Goal: Task Accomplishment & Management: Manage account settings

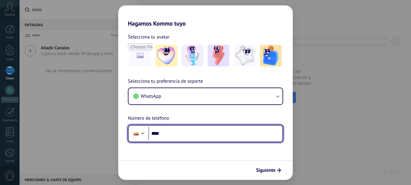
click at [175, 131] on input "****" at bounding box center [215, 134] width 134 height 14
type input "**********"
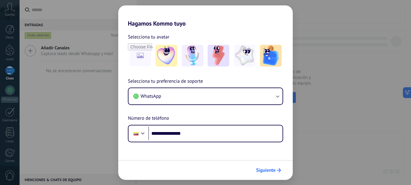
click at [275, 169] on span "Siguiente" at bounding box center [268, 170] width 25 height 4
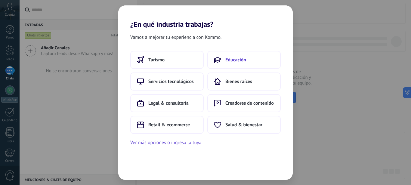
click at [241, 60] on span "Educación" at bounding box center [235, 60] width 21 height 6
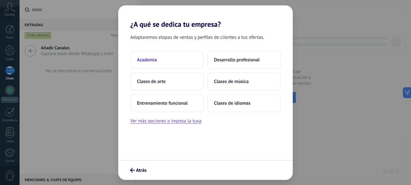
click at [146, 61] on span "Academia" at bounding box center [147, 60] width 20 height 6
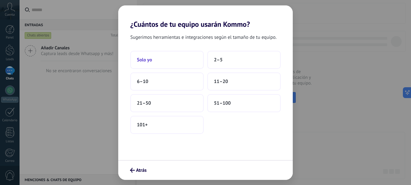
click at [148, 61] on span "Solo yo" at bounding box center [144, 60] width 15 height 6
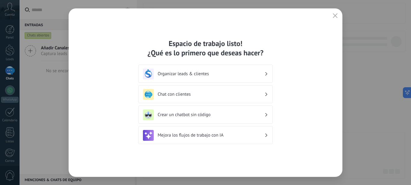
click at [334, 16] on icon "button" at bounding box center [335, 15] width 5 height 5
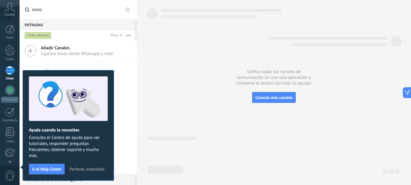
click at [82, 168] on span "Perfecto, entendido" at bounding box center [86, 169] width 35 height 4
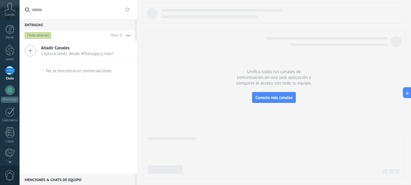
click at [337, 160] on div at bounding box center [274, 155] width 262 height 47
click at [10, 91] on div at bounding box center [10, 90] width 10 height 10
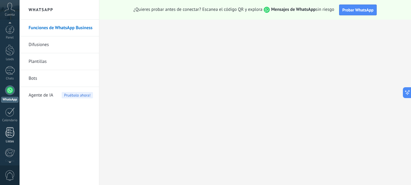
scroll to position [5, 0]
click at [11, 9] on icon at bounding box center [10, 7] width 11 height 9
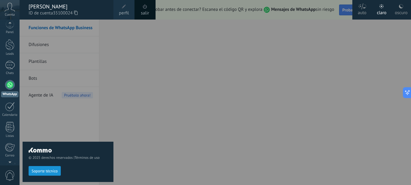
scroll to position [0, 0]
click at [11, 27] on div "© 2025 derechos reservados | Términos de uso Soporte técnico auto claro oscuro …" at bounding box center [10, 92] width 20 height 185
click at [10, 29] on div at bounding box center [9, 29] width 9 height 9
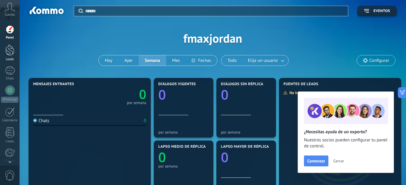
drag, startPoint x: 11, startPoint y: 53, endPoint x: 12, endPoint y: 51, distance: 3.3
click at [12, 51] on div at bounding box center [9, 49] width 9 height 11
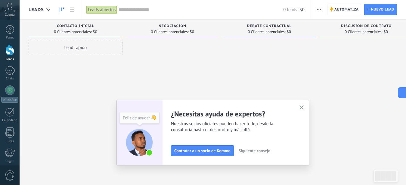
click at [304, 106] on use "button" at bounding box center [301, 107] width 5 height 5
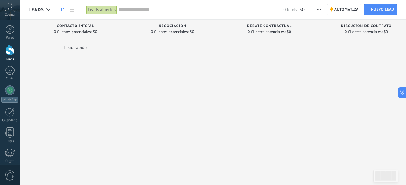
click at [290, 133] on div at bounding box center [269, 93] width 94 height 106
click at [320, 11] on span "button" at bounding box center [319, 9] width 4 height 11
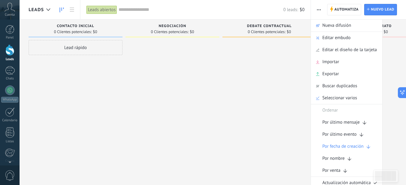
click at [288, 66] on div at bounding box center [269, 93] width 94 height 106
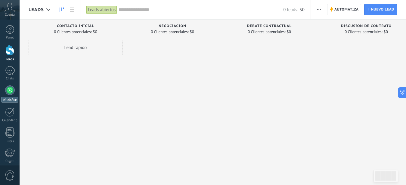
click at [12, 90] on div at bounding box center [10, 90] width 10 height 10
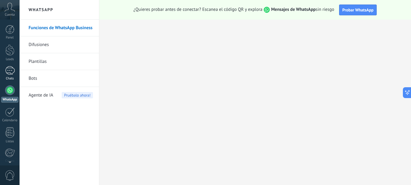
click at [11, 70] on div at bounding box center [10, 70] width 10 height 9
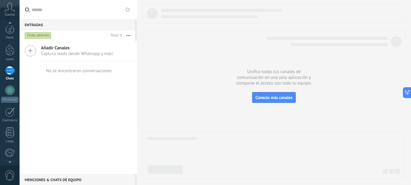
scroll to position [66, 0]
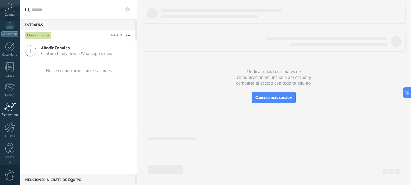
click at [8, 109] on div at bounding box center [10, 106] width 12 height 9
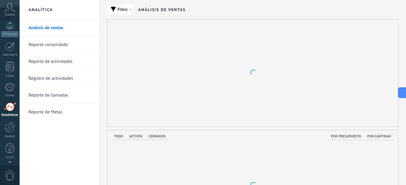
scroll to position [66, 0]
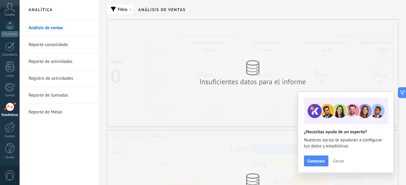
click at [339, 161] on span "Cerrar" at bounding box center [338, 161] width 11 height 4
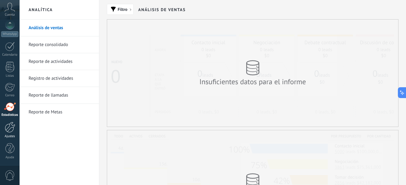
click at [9, 127] on div at bounding box center [10, 127] width 10 height 11
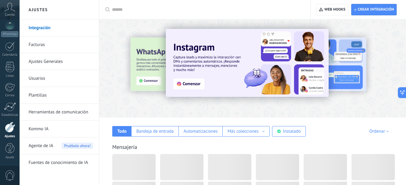
scroll to position [66, 0]
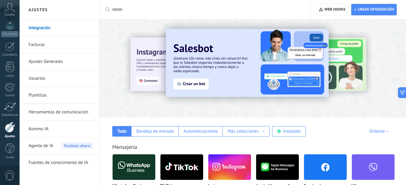
click at [9, 127] on div at bounding box center [10, 127] width 10 height 11
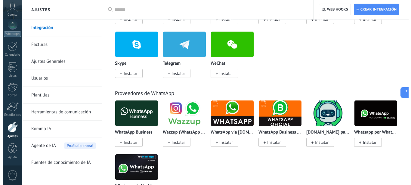
scroll to position [123, 0]
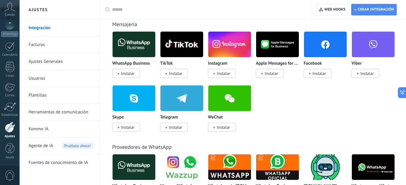
click at [317, 75] on span "Instalar" at bounding box center [319, 73] width 14 height 5
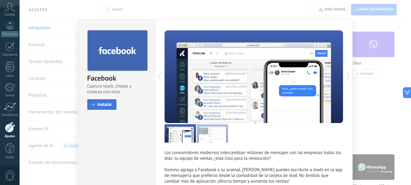
click at [102, 106] on span "Instalar" at bounding box center [104, 104] width 15 height 5
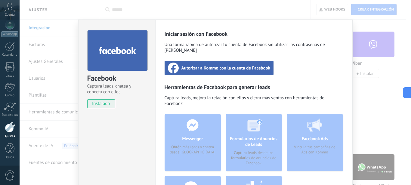
click at [227, 65] on span "Autorizar a Kommo con la cuenta de Facebook" at bounding box center [225, 68] width 89 height 6
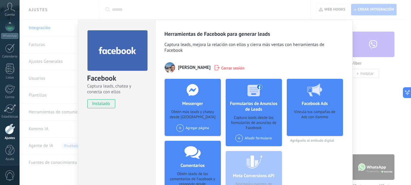
scroll to position [66, 0]
click at [188, 128] on div "Agregar página" at bounding box center [192, 128] width 33 height 8
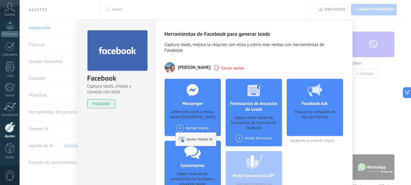
click at [189, 138] on div "Jordan Market IA" at bounding box center [196, 139] width 40 height 13
click at [376, 113] on div "Facebook Captura leads, chatea y conecta con ellos instalado Desinstalar Herram…" at bounding box center [215, 92] width 391 height 185
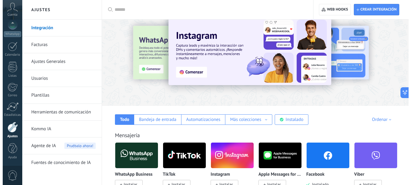
scroll to position [0, 0]
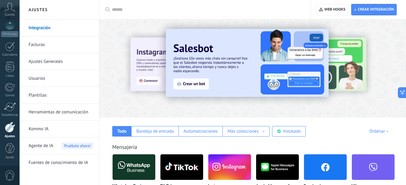
click at [325, 166] on img at bounding box center [325, 166] width 43 height 29
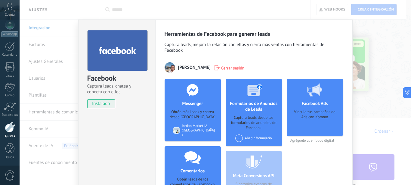
click at [197, 104] on h4 "Messenger" at bounding box center [192, 104] width 24 height 6
click at [181, 109] on div "Messenger Obtén más leads y chatea desde Kommo Agregar página Jordan Market IA …" at bounding box center [192, 110] width 56 height 63
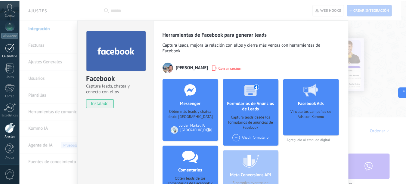
scroll to position [66, 0]
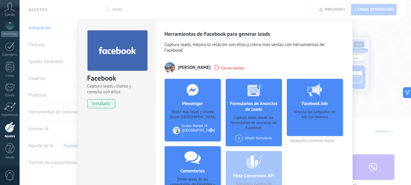
click at [379, 30] on div "Facebook Captura leads, chatea y conecta con ellos instalado Desinstalar Herram…" at bounding box center [215, 92] width 391 height 185
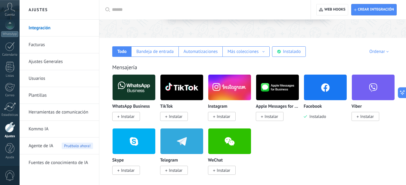
scroll to position [92, 0]
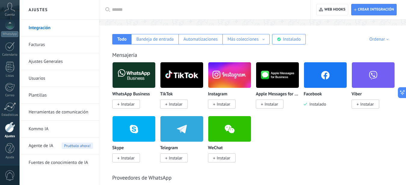
click at [63, 13] on h2 "Ajustes" at bounding box center [59, 10] width 64 height 20
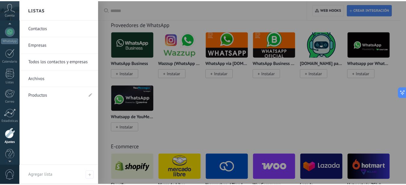
scroll to position [66, 0]
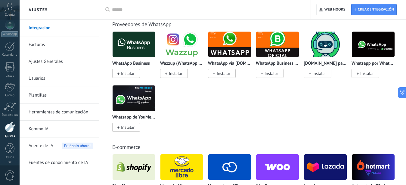
click at [13, 131] on div at bounding box center [10, 127] width 10 height 11
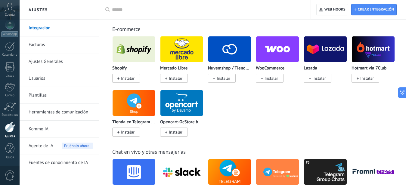
scroll to position [368, 0]
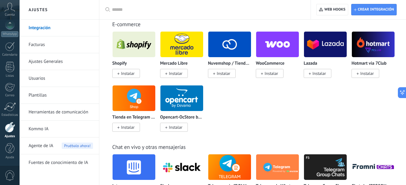
click at [45, 27] on link "Integración" at bounding box center [61, 28] width 64 height 17
click at [62, 112] on link "Herramientas de comunicación" at bounding box center [61, 112] width 64 height 17
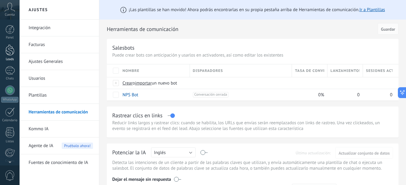
click at [10, 51] on div at bounding box center [9, 49] width 9 height 11
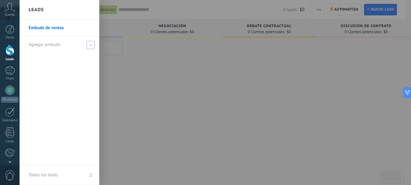
click at [91, 43] on span at bounding box center [91, 45] width 8 height 8
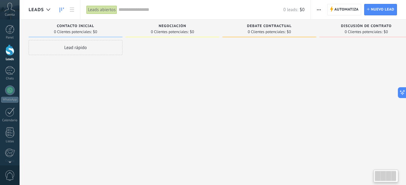
click at [150, 62] on div at bounding box center [172, 93] width 94 height 106
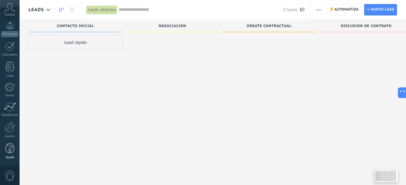
scroll to position [10, 0]
click at [9, 126] on div at bounding box center [10, 127] width 10 height 11
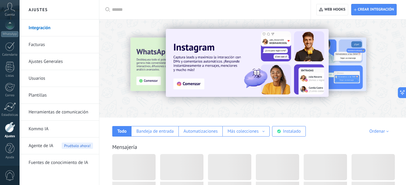
scroll to position [66, 0]
click at [53, 113] on link "Herramientas de comunicación" at bounding box center [61, 112] width 64 height 17
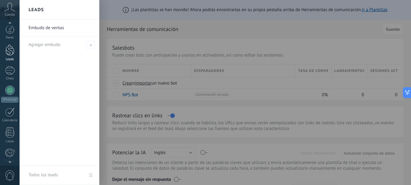
click at [11, 51] on div at bounding box center [9, 49] width 9 height 11
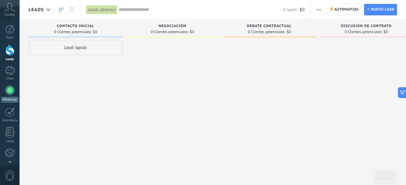
click at [11, 88] on div at bounding box center [10, 90] width 10 height 10
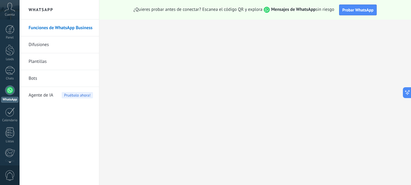
click at [35, 44] on link "Difusiones" at bounding box center [61, 44] width 64 height 17
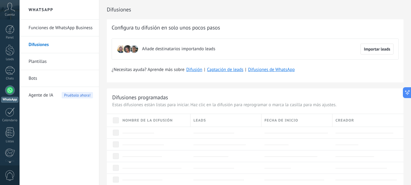
click at [35, 78] on link "Bots" at bounding box center [61, 78] width 64 height 17
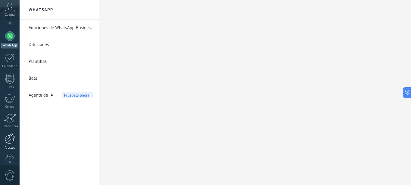
scroll to position [66, 0]
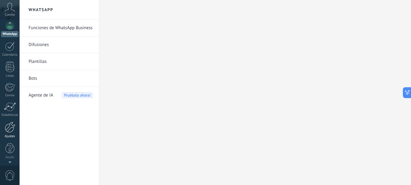
click at [13, 130] on div at bounding box center [10, 127] width 10 height 11
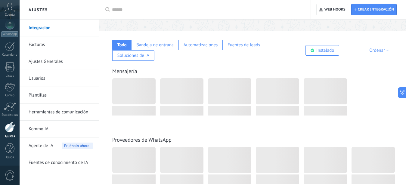
scroll to position [92, 0]
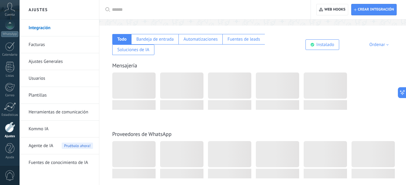
click at [49, 109] on link "Herramientas de comunicación" at bounding box center [61, 112] width 64 height 17
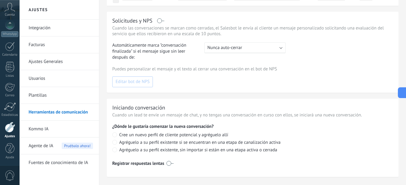
scroll to position [296, 0]
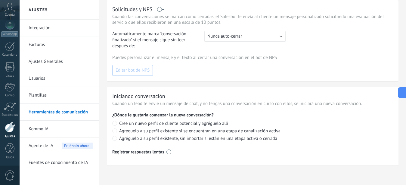
click at [15, 130] on link "Ajustes" at bounding box center [10, 130] width 20 height 17
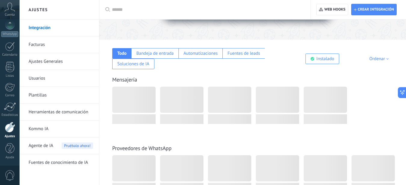
scroll to position [92, 0]
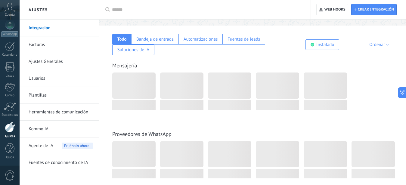
click at [41, 78] on link "Usuarios" at bounding box center [61, 78] width 64 height 17
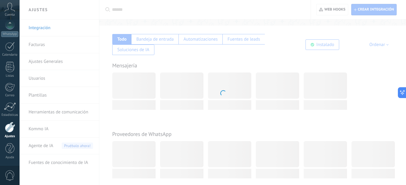
scroll to position [66, 0]
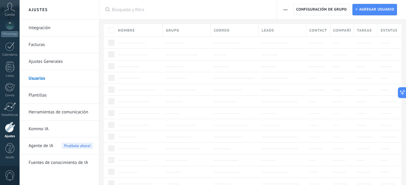
click at [43, 62] on link "Ajustes Generales" at bounding box center [61, 61] width 64 height 17
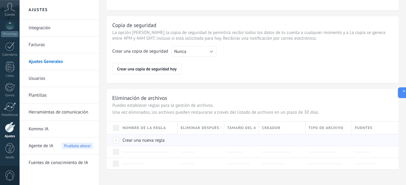
scroll to position [513, 0]
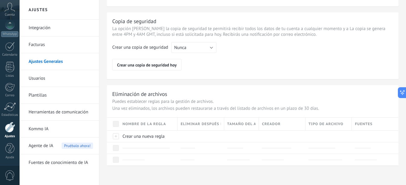
click at [9, 126] on div at bounding box center [10, 127] width 10 height 11
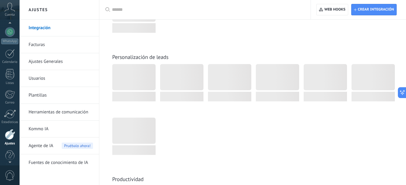
scroll to position [66, 0]
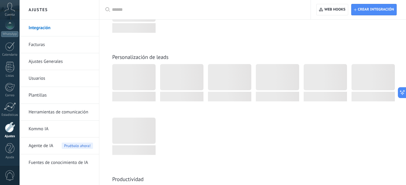
click at [12, 128] on div at bounding box center [10, 127] width 10 height 11
click at [8, 128] on div at bounding box center [10, 127] width 10 height 11
click at [44, 95] on link "Plantillas" at bounding box center [61, 95] width 64 height 17
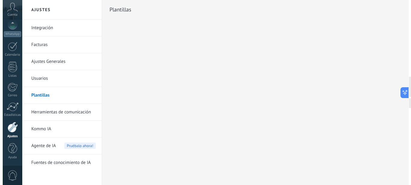
scroll to position [66, 0]
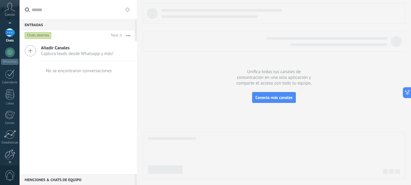
scroll to position [66, 0]
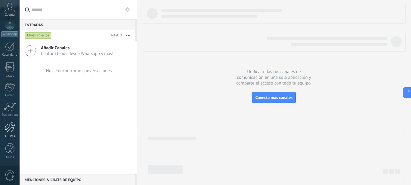
click at [13, 127] on div at bounding box center [10, 127] width 10 height 11
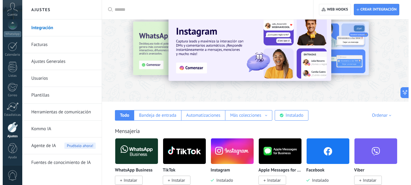
scroll to position [31, 0]
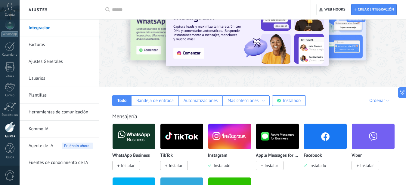
click at [320, 133] on img at bounding box center [325, 136] width 43 height 29
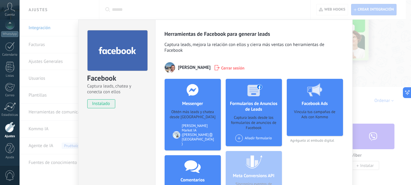
click at [190, 90] on icon at bounding box center [193, 90] width 16 height 12
click at [191, 129] on div "[PERSON_NAME] Market IA ([PERSON_NAME][GEOGRAPHIC_DATA] )" at bounding box center [198, 135] width 32 height 23
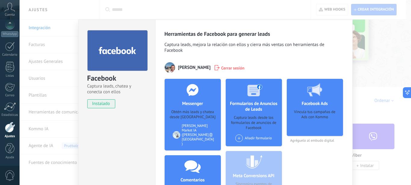
click at [210, 66] on span "[PERSON_NAME]" at bounding box center [194, 68] width 32 height 6
click at [170, 69] on img at bounding box center [169, 67] width 11 height 11
click at [209, 133] on icon at bounding box center [210, 135] width 3 height 4
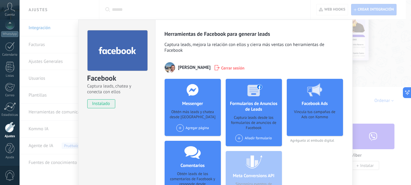
click at [191, 128] on div "Agregar página" at bounding box center [192, 128] width 33 height 8
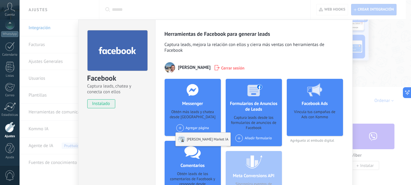
click at [194, 140] on div "Jordan Market IA" at bounding box center [203, 139] width 55 height 13
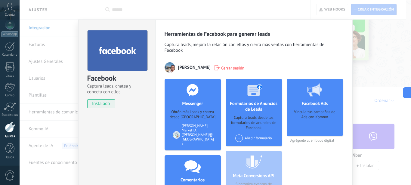
click at [244, 69] on span "Cerrar sesión" at bounding box center [232, 68] width 23 height 6
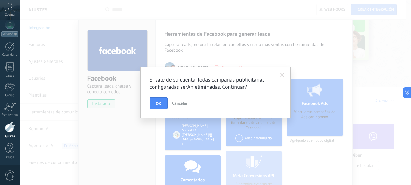
click at [161, 103] on span "OK" at bounding box center [158, 103] width 5 height 4
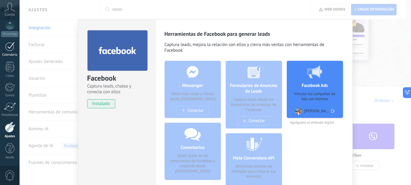
scroll to position [64, 0]
click at [11, 130] on div at bounding box center [10, 129] width 10 height 11
click at [10, 129] on div at bounding box center [10, 127] width 10 height 11
click at [191, 111] on div "Messenger Obtén más leads y chatea desde Kommo Conectar" at bounding box center [192, 89] width 56 height 57
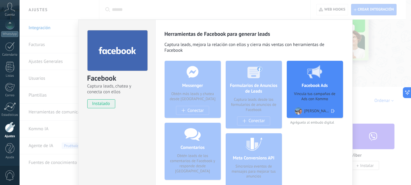
click at [376, 37] on div "Facebook Captura leads, chatea y conecta con ellos instalado Desinstalar Herram…" at bounding box center [215, 92] width 391 height 185
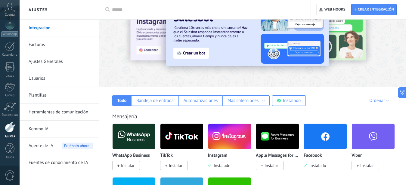
click at [323, 132] on img at bounding box center [325, 136] width 43 height 29
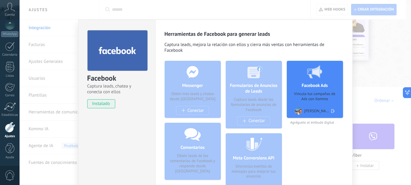
click at [330, 133] on div "Facebook Ads Vincula tus campañas de Ads con Kommo Fredy Maximiliano Jordan Cor…" at bounding box center [315, 128] width 56 height 134
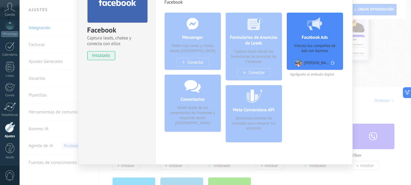
scroll to position [50, 0]
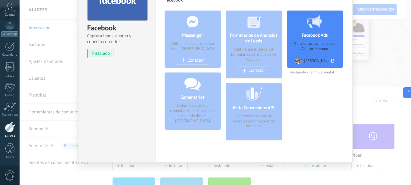
click at [346, 169] on div "Facebook Captura leads, chatea y conecta con ellos instalado Desinstalar Herram…" at bounding box center [215, 92] width 391 height 185
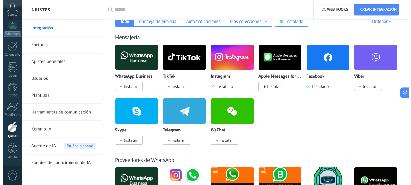
scroll to position [123, 0]
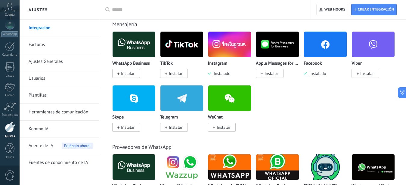
click at [317, 74] on span "Instalado" at bounding box center [316, 73] width 19 height 5
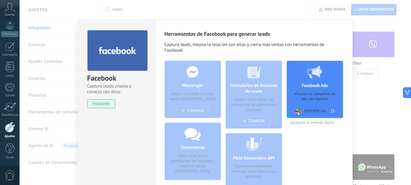
click at [331, 109] on icon at bounding box center [332, 110] width 3 height 9
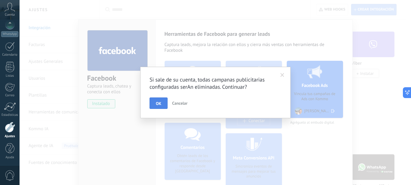
click at [158, 105] on span "OK" at bounding box center [158, 103] width 5 height 4
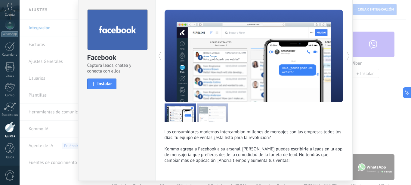
scroll to position [5, 0]
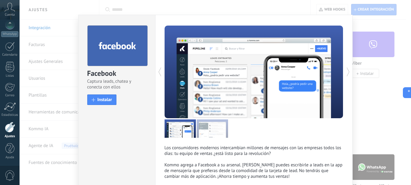
click at [371, 104] on div "Facebook Captura leads, chatea y conecta con ellos install Instalar Los consumi…" at bounding box center [215, 92] width 391 height 185
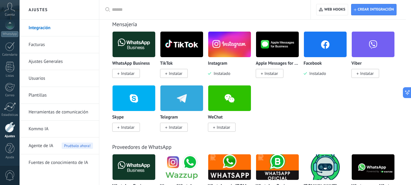
scroll to position [0, 0]
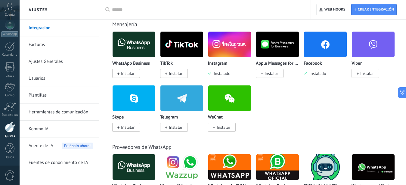
click at [318, 48] on img at bounding box center [325, 44] width 43 height 29
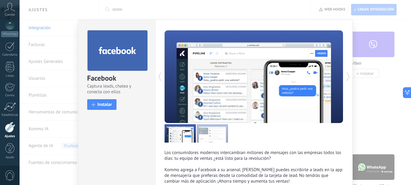
click at [370, 131] on div "Facebook Captura leads, chatea y conecta con ellos install Instalar Los consumi…" at bounding box center [215, 92] width 391 height 185
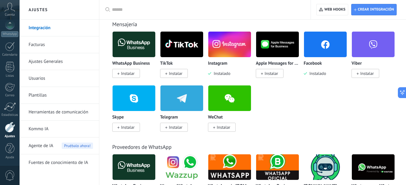
click at [11, 128] on div at bounding box center [10, 127] width 10 height 11
click at [317, 74] on span "Instalado" at bounding box center [316, 73] width 19 height 5
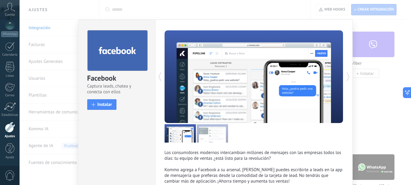
click at [75, 11] on div "Facebook Captura leads, chatea y conecta con ellos install Instalar Los consumi…" at bounding box center [215, 92] width 391 height 185
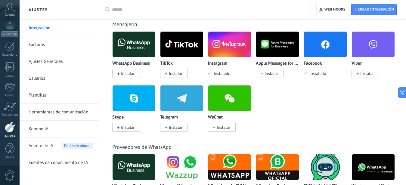
click at [317, 72] on span "Instalado" at bounding box center [316, 73] width 19 height 5
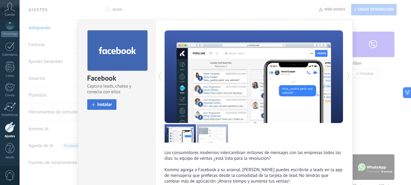
click at [103, 102] on span "Instalar" at bounding box center [104, 104] width 15 height 5
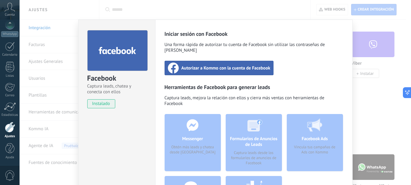
click at [220, 65] on span "Autorizar a Kommo con la cuenta de Facebook" at bounding box center [225, 68] width 89 height 6
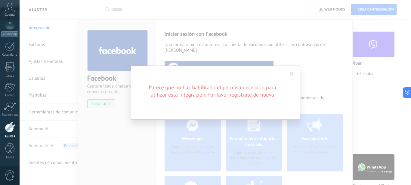
click at [294, 73] on span at bounding box center [292, 74] width 10 height 10
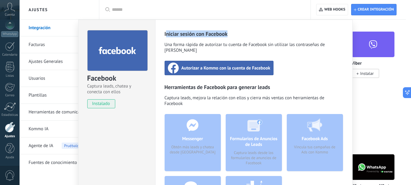
drag, startPoint x: 163, startPoint y: 33, endPoint x: 234, endPoint y: 32, distance: 71.0
click at [232, 32] on h3 "Iniciar sesión con Facebook" at bounding box center [253, 33] width 179 height 7
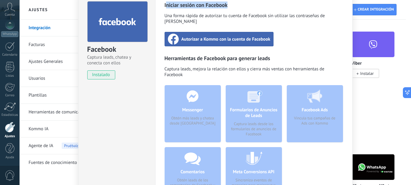
scroll to position [19, 0]
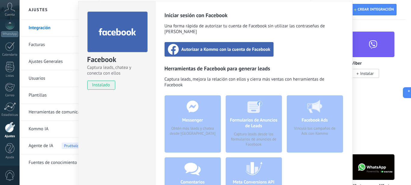
click at [305, 44] on div "Iniciar sesión con Facebook Una forma rápida de autorizar tu cuenta de Facebook…" at bounding box center [253, 115] width 179 height 207
click at [216, 46] on span "Autorizar a Kommo con la cuenta de Facebook" at bounding box center [225, 49] width 89 height 6
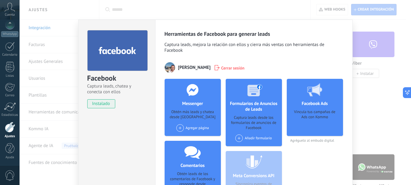
scroll to position [0, 0]
click at [193, 107] on div "Messenger Obtén más leads y chatea desde Kommo Agregar página" at bounding box center [192, 107] width 56 height 57
click at [195, 128] on div "Agregar página" at bounding box center [192, 128] width 33 height 8
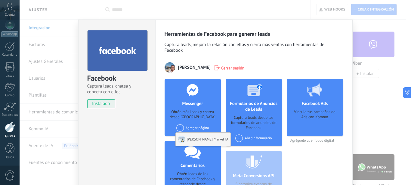
click at [196, 140] on div "Jordan Market IA" at bounding box center [203, 139] width 55 height 13
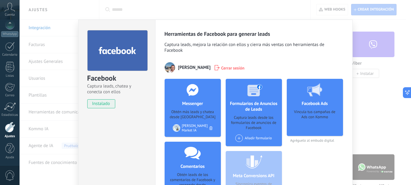
click at [194, 128] on div "Jordan Market IA" at bounding box center [196, 128] width 28 height 9
click at [199, 104] on h4 "Messenger" at bounding box center [192, 104] width 24 height 6
click at [189, 90] on icon at bounding box center [193, 90] width 16 height 12
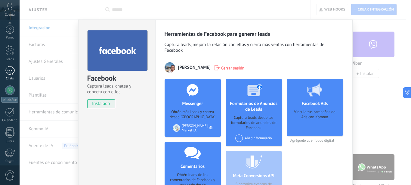
click at [11, 71] on div at bounding box center [10, 70] width 10 height 9
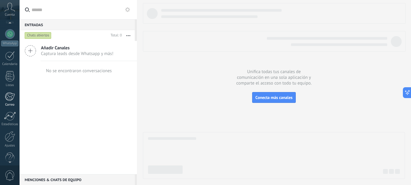
scroll to position [66, 0]
click at [13, 129] on div at bounding box center [10, 127] width 10 height 11
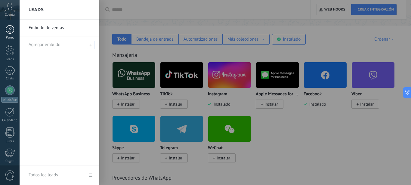
click at [8, 27] on div at bounding box center [9, 29] width 9 height 9
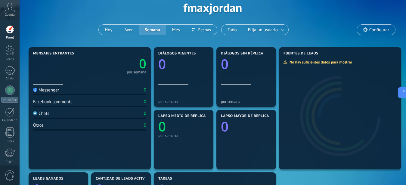
scroll to position [61, 0]
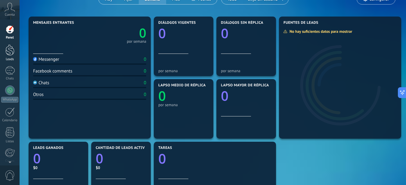
click at [8, 51] on div at bounding box center [9, 49] width 9 height 11
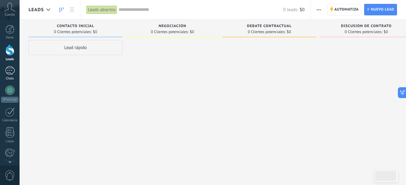
click at [11, 72] on div at bounding box center [10, 70] width 10 height 9
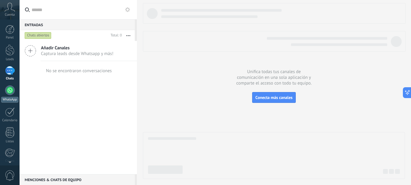
click at [11, 91] on div at bounding box center [10, 90] width 10 height 10
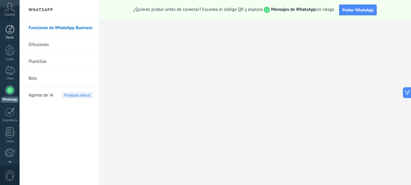
click at [9, 26] on div at bounding box center [9, 29] width 9 height 9
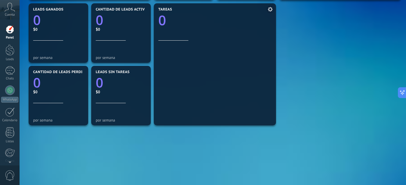
scroll to position [222, 0]
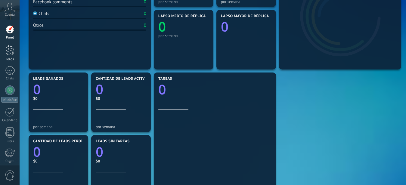
scroll to position [69, 0]
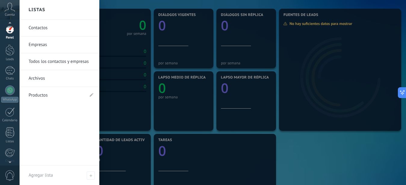
scroll to position [66, 0]
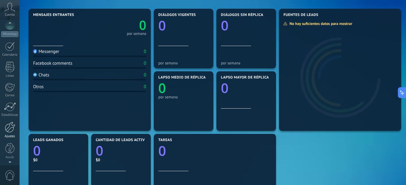
click at [12, 127] on div at bounding box center [10, 127] width 10 height 11
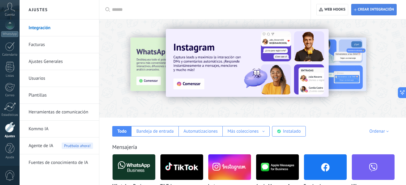
click at [370, 9] on span "Crear integración" at bounding box center [375, 9] width 36 height 5
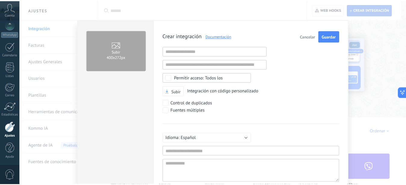
scroll to position [6, 0]
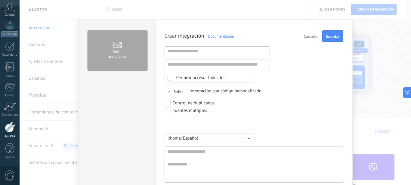
click at [308, 38] on span "Cancelar" at bounding box center [310, 36] width 15 height 4
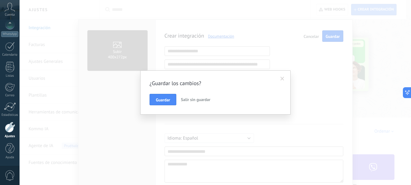
click at [186, 100] on span "Salir sin guardar" at bounding box center [195, 99] width 29 height 5
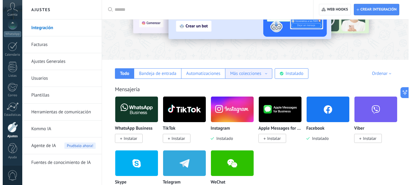
scroll to position [61, 0]
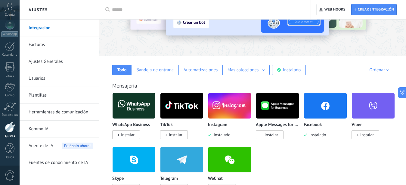
click at [327, 107] on img at bounding box center [325, 105] width 43 height 29
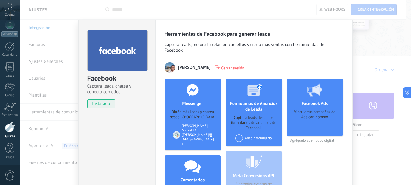
click at [192, 127] on div "[PERSON_NAME] Market IA ([PERSON_NAME][GEOGRAPHIC_DATA] )" at bounding box center [198, 135] width 32 height 23
click at [209, 133] on icon at bounding box center [210, 135] width 3 height 4
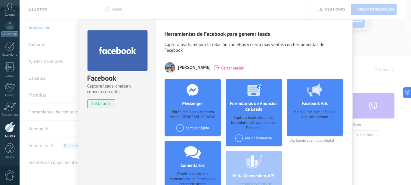
click at [189, 127] on div "Agregar página" at bounding box center [192, 128] width 33 height 8
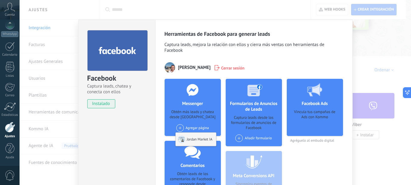
click at [189, 140] on div "Jordan Market IA" at bounding box center [196, 139] width 40 height 13
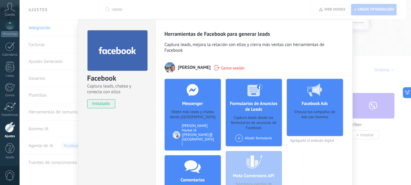
click at [209, 133] on icon at bounding box center [210, 135] width 3 height 4
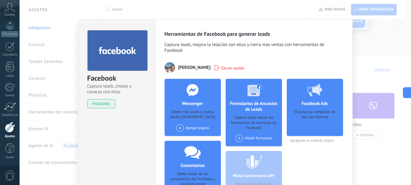
click at [244, 68] on span "Cerrar sesión" at bounding box center [232, 68] width 23 height 6
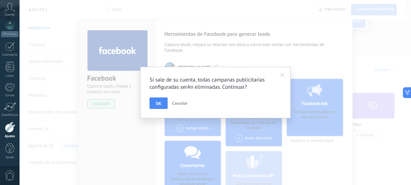
click at [156, 100] on button "OK" at bounding box center [158, 102] width 18 height 11
